Goal: Information Seeking & Learning: Compare options

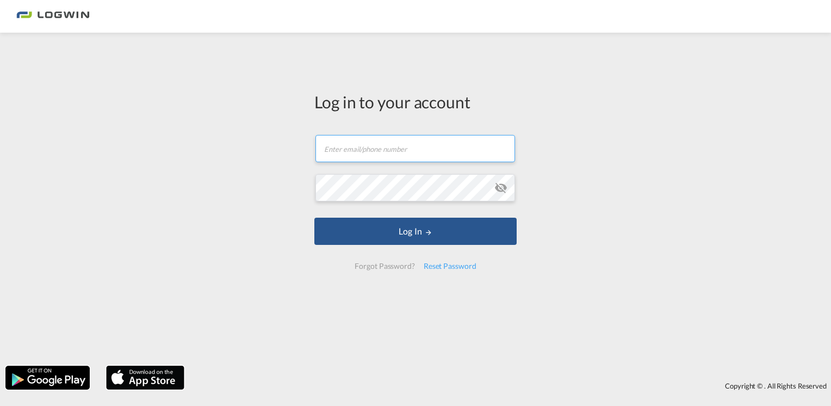
click at [380, 162] on md-input-container "Email field is required" at bounding box center [416, 148] width 202 height 29
click at [378, 156] on input "text" at bounding box center [416, 148] width 200 height 27
type input "[PERSON_NAME][EMAIL_ADDRESS][DOMAIN_NAME]"
click at [315, 218] on button "Log In" at bounding box center [416, 231] width 202 height 27
